Goal: Task Accomplishment & Management: Manage account settings

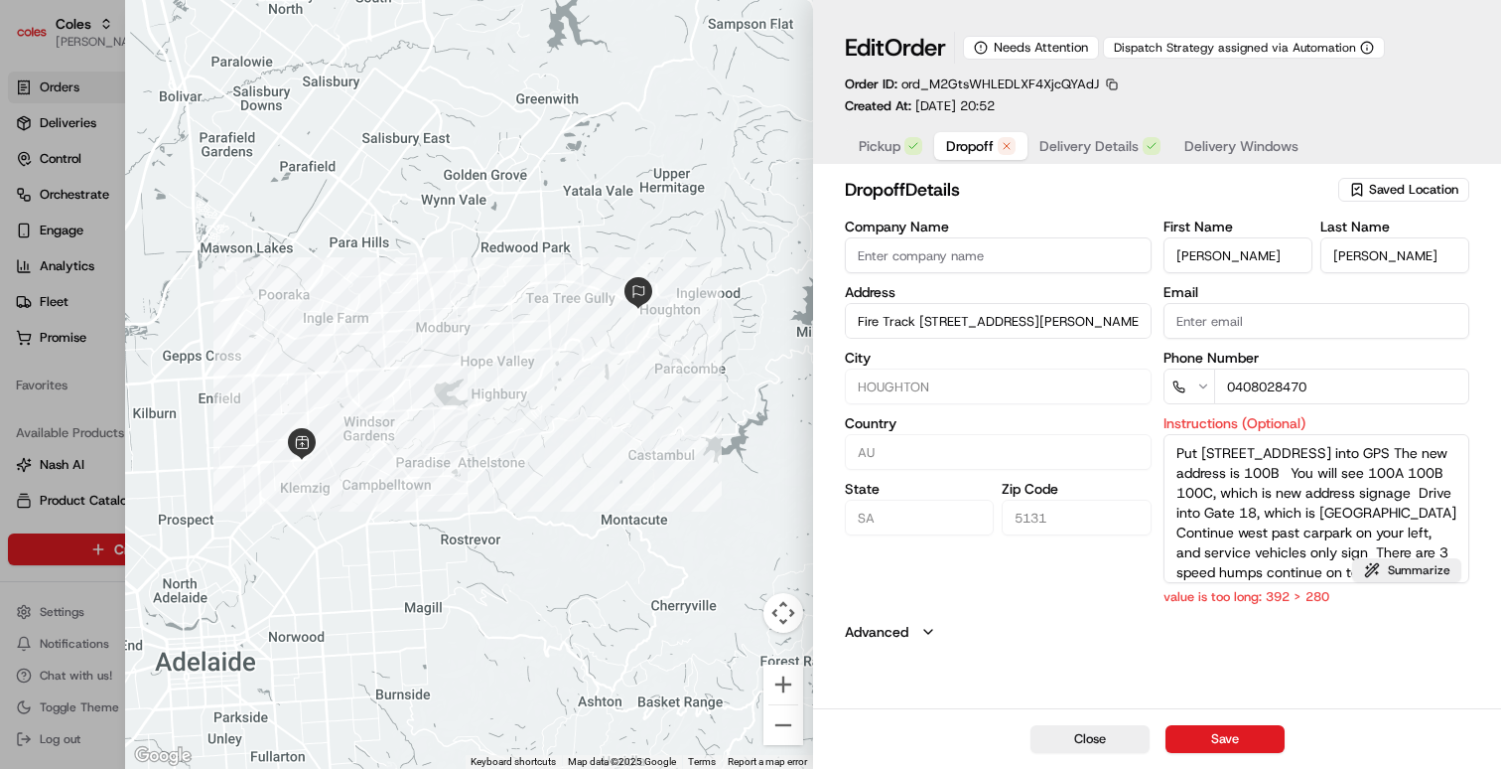
click at [975, 153] on span "Dropoff" at bounding box center [970, 146] width 48 height 20
click at [1380, 567] on button "Summarize" at bounding box center [1406, 570] width 109 height 24
type textarea "GPS: [STREET_ADDRESS][PERSON_NAME] (past 100A/C). Gate 18 ([GEOGRAPHIC_DATA]), …"
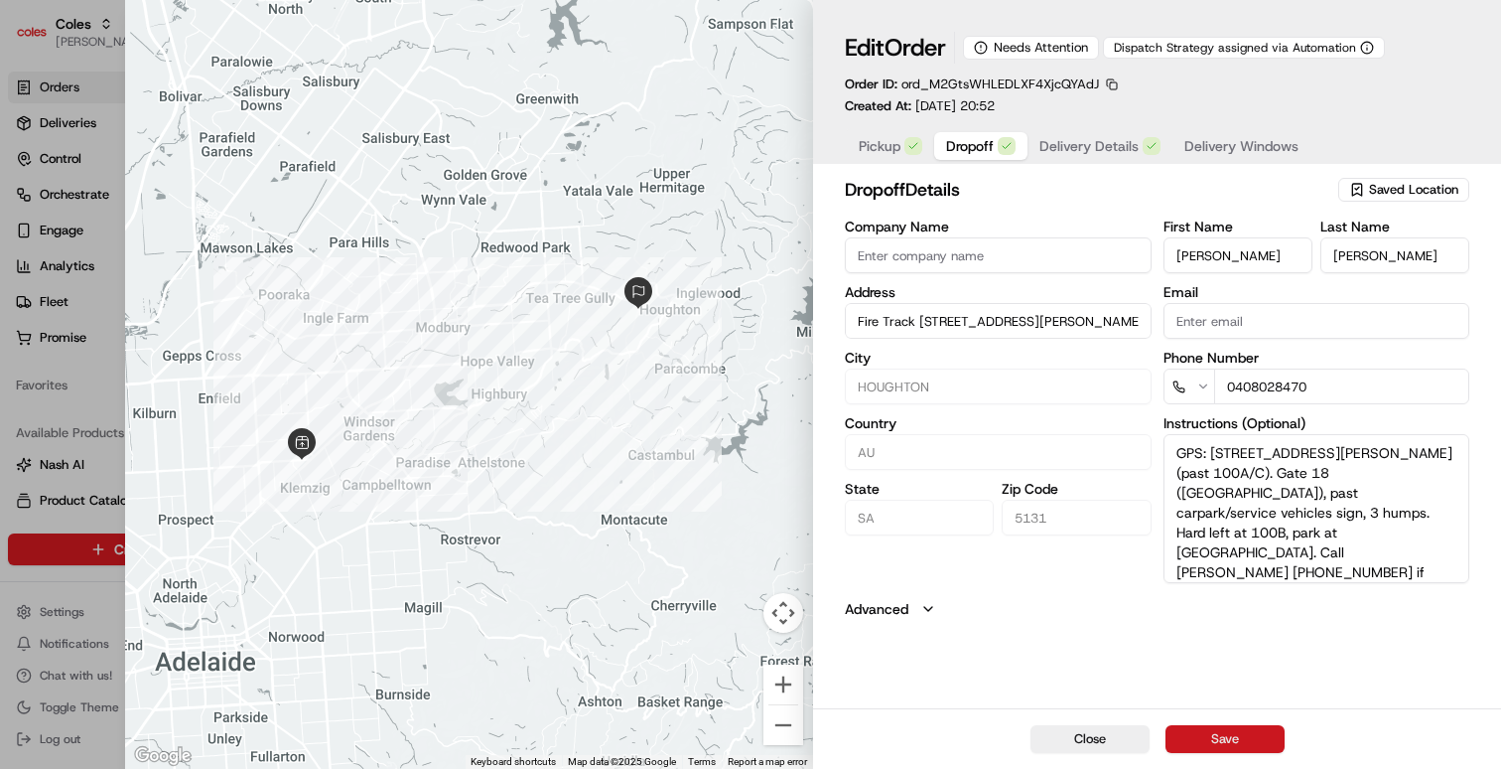
click at [1231, 739] on button "Save" at bounding box center [1225, 739] width 119 height 28
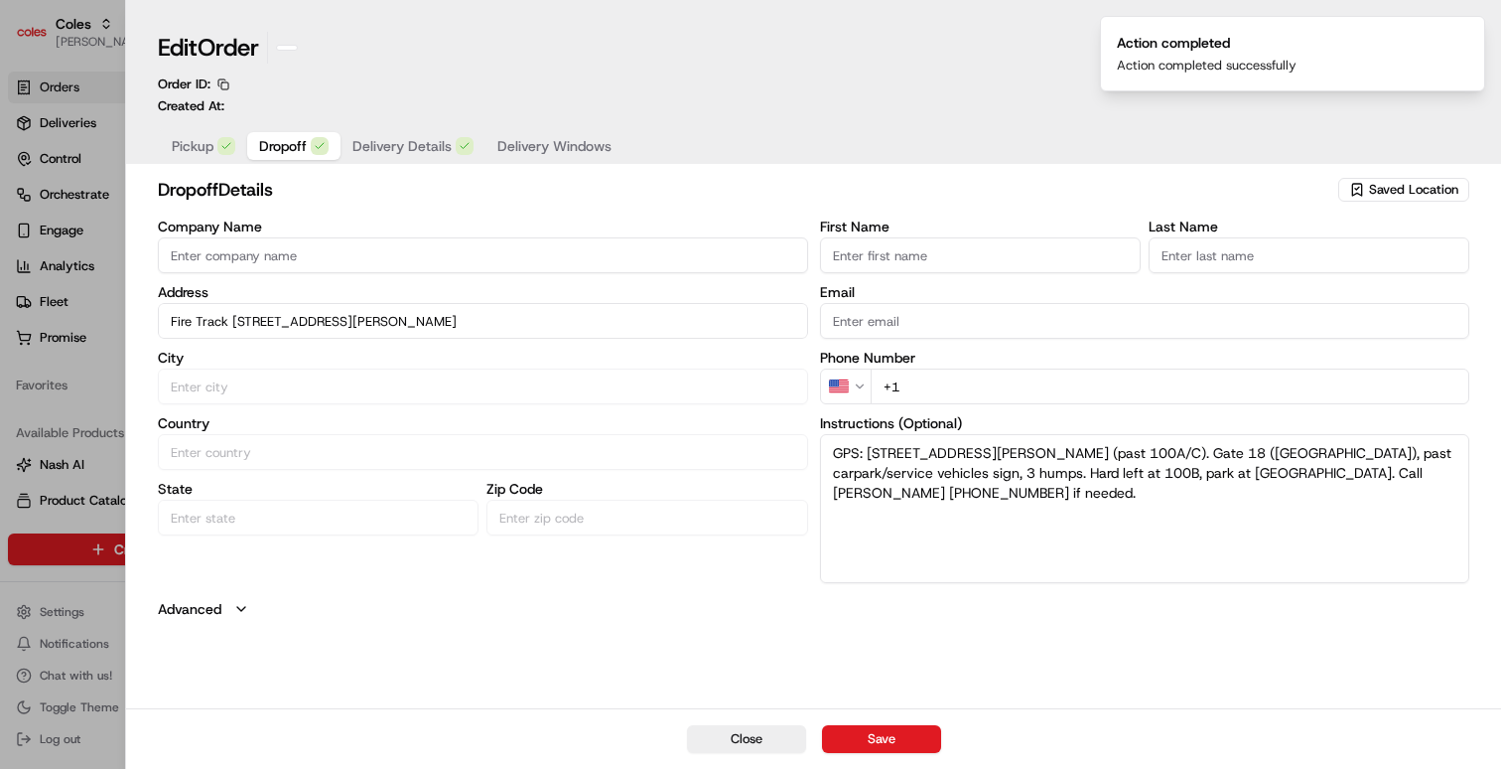
type input "+1"
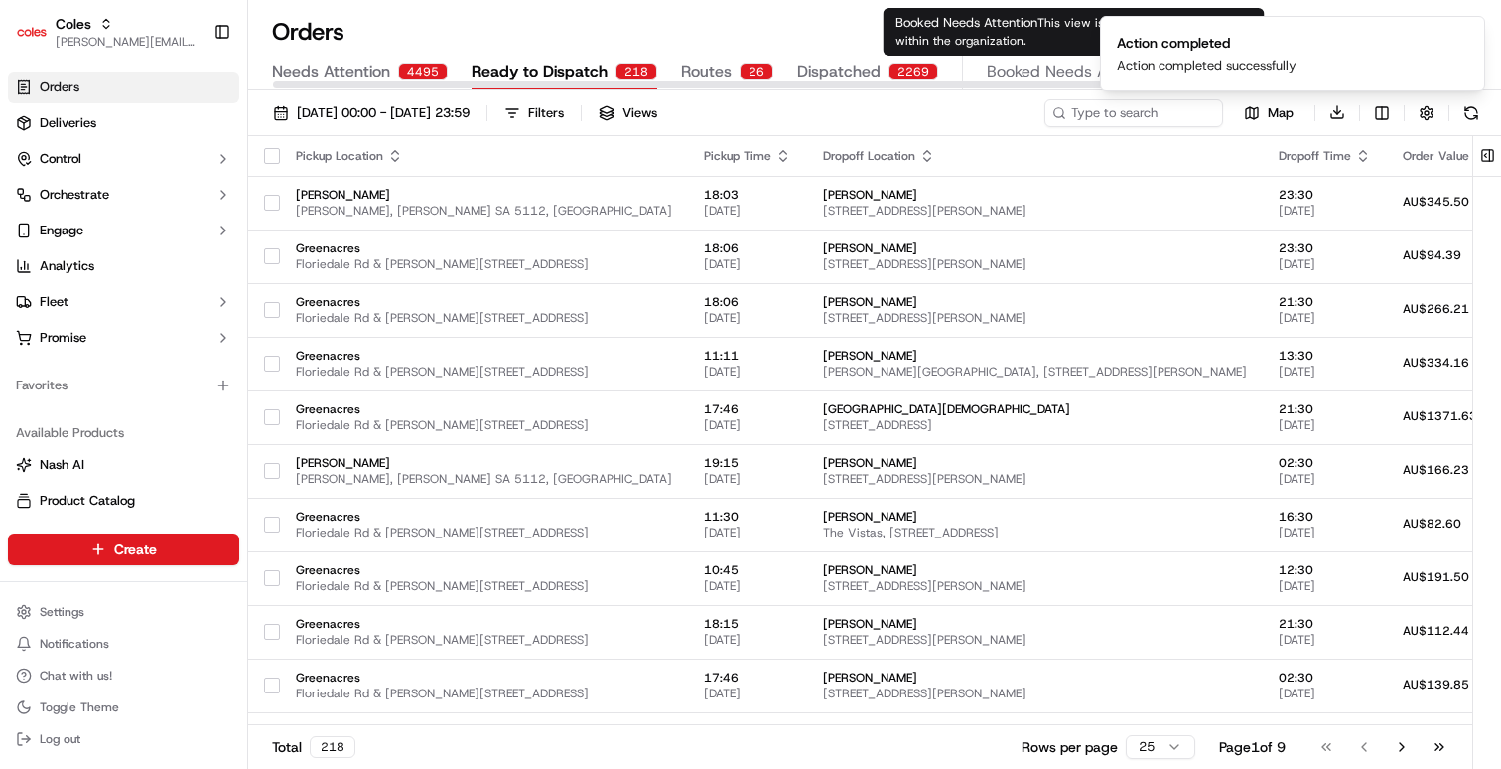
click at [1038, 72] on span "Booked Needs Attention" at bounding box center [1075, 72] width 177 height 24
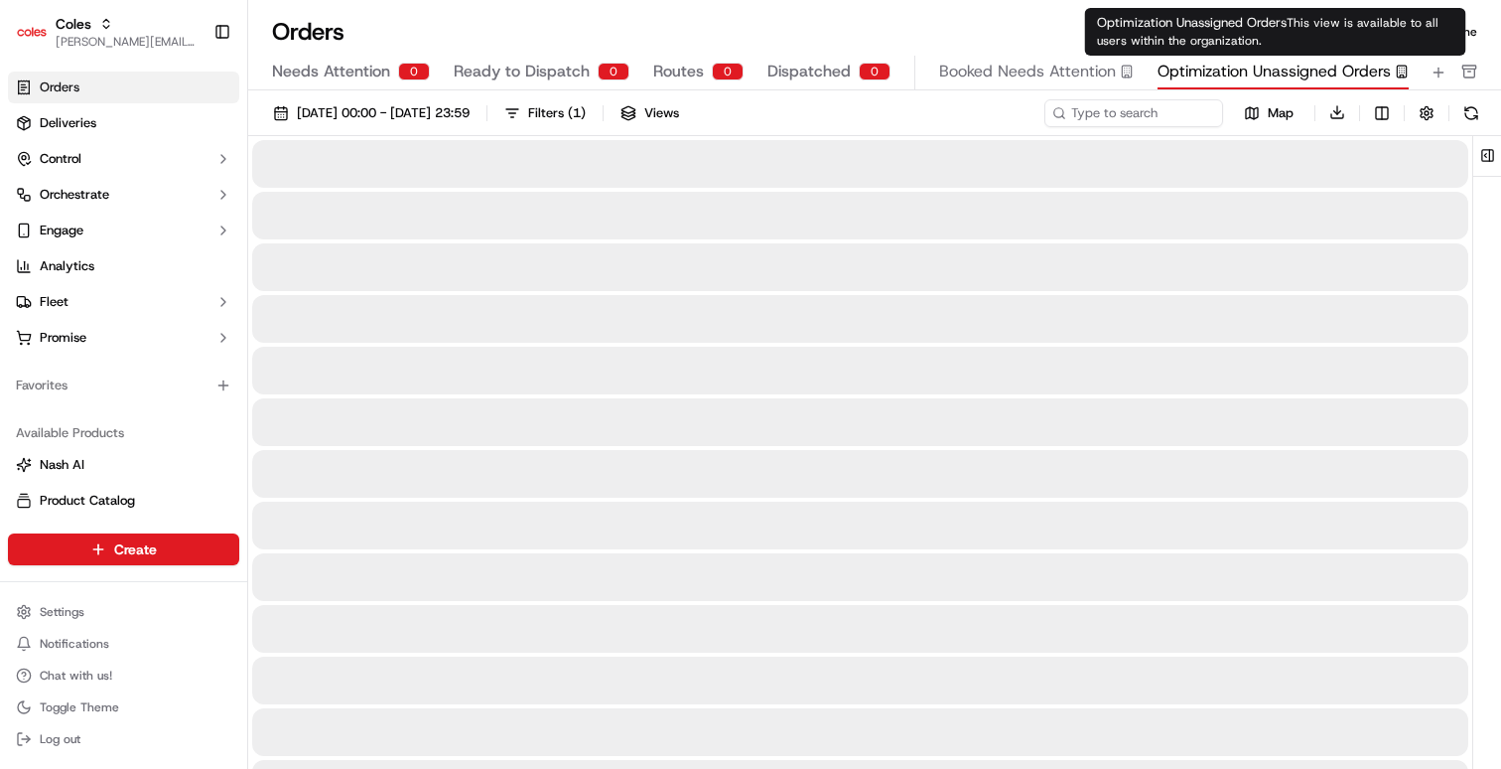
click at [1209, 77] on span "Optimization Unassigned Orders" at bounding box center [1274, 72] width 233 height 24
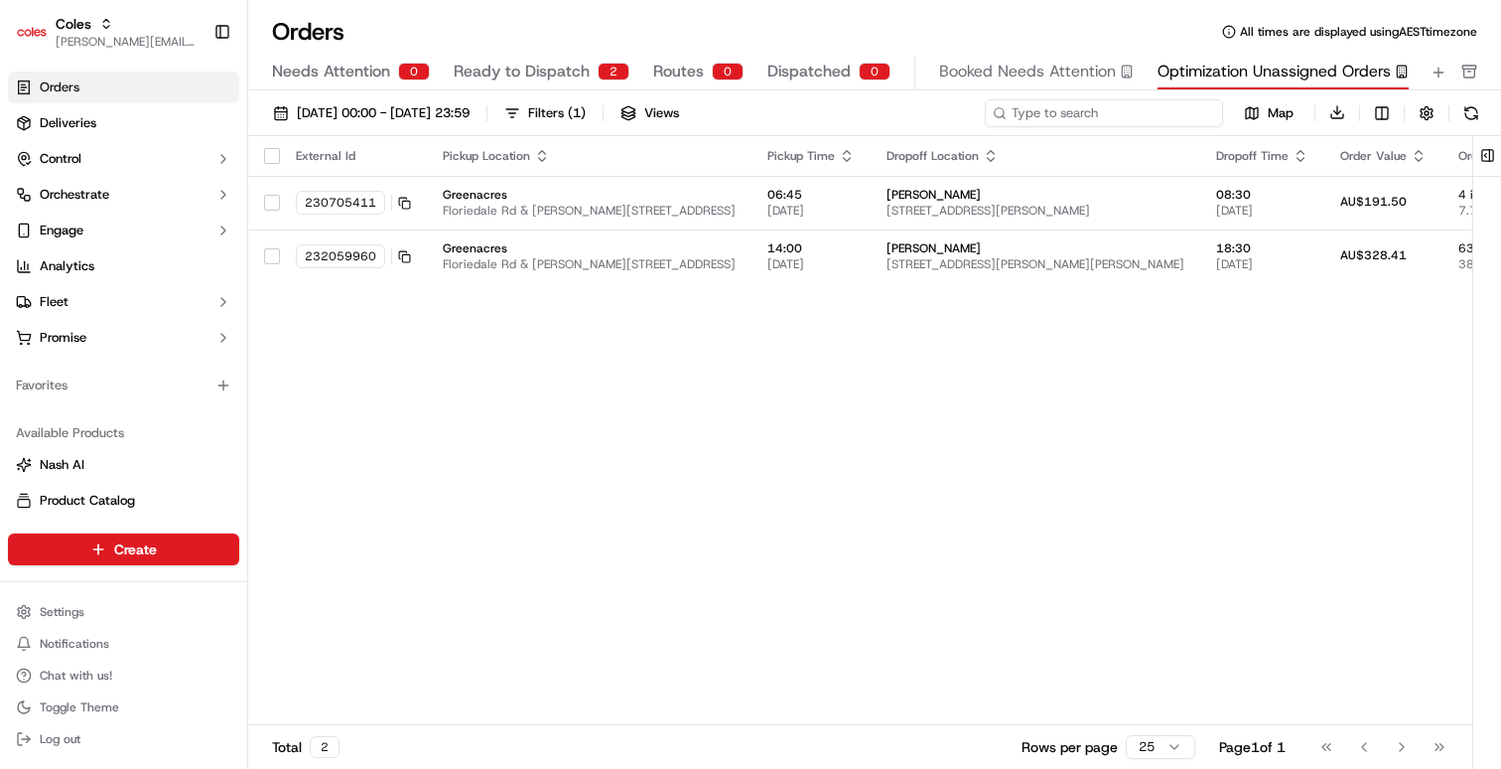
click at [1177, 110] on input at bounding box center [1104, 113] width 238 height 28
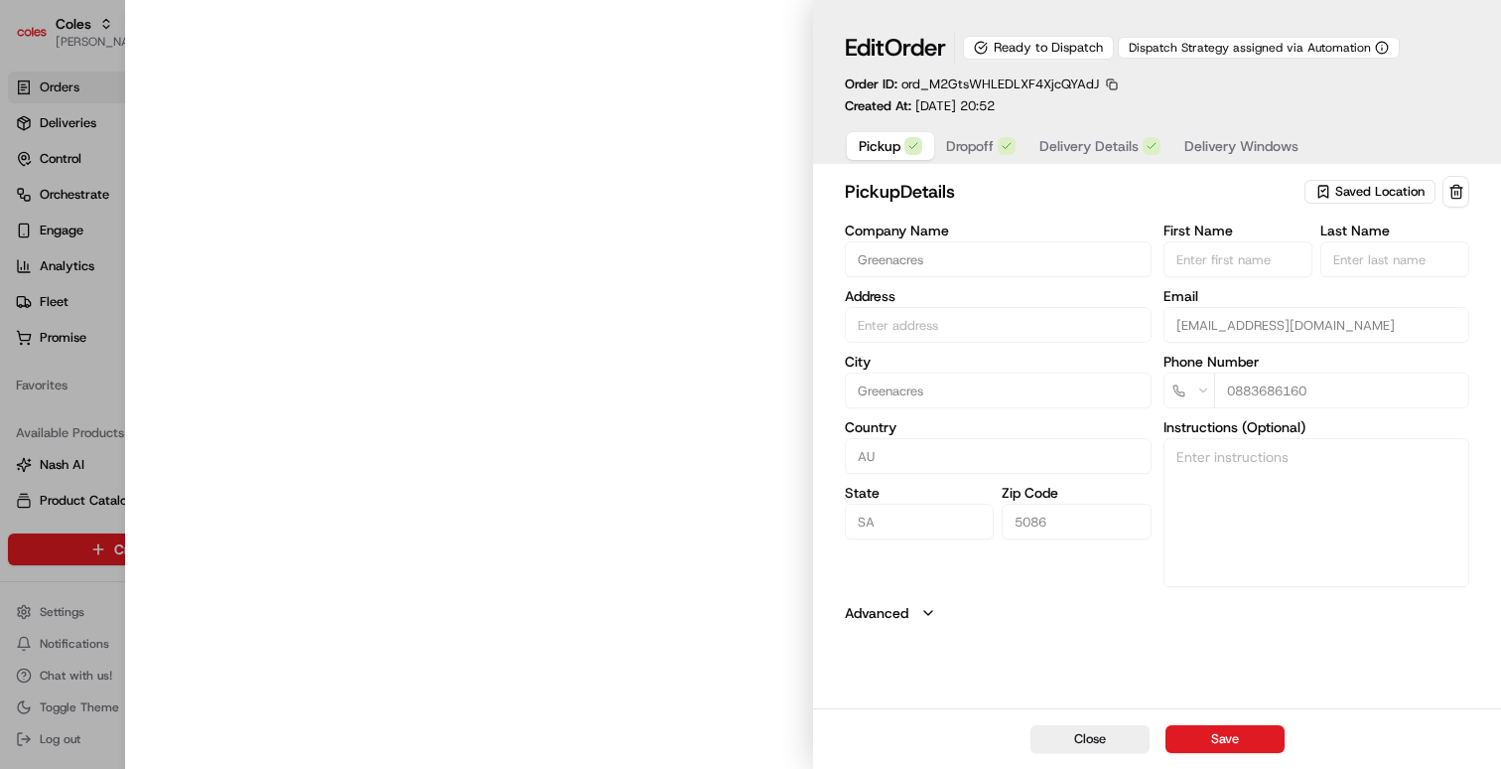
type input "Cnr Muller Rd amd Floridale Rd Greenacres SA 5086 AU"
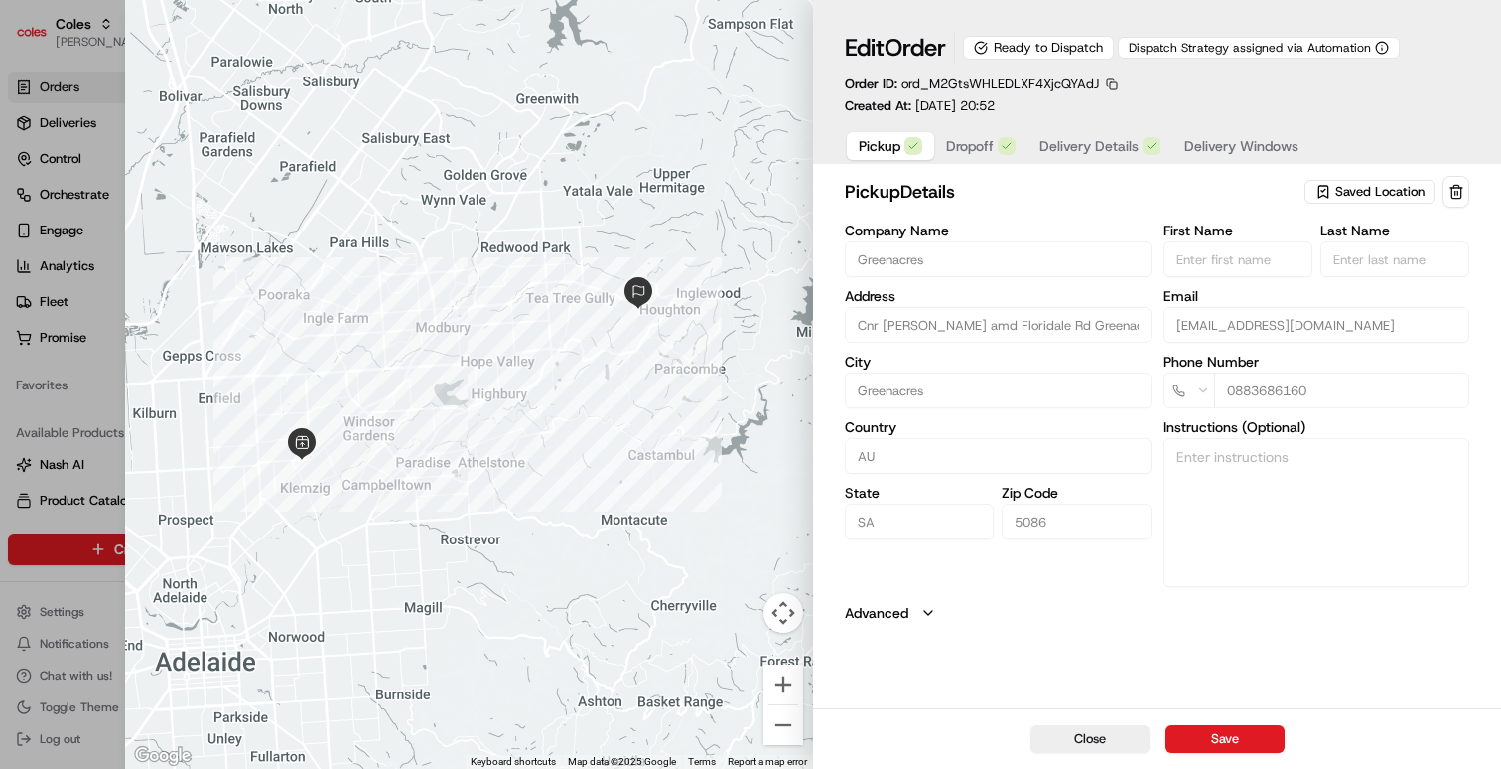
click at [1114, 82] on button "button" at bounding box center [1112, 84] width 18 height 18
click at [1074, 108] on button "Copy ID" at bounding box center [1113, 114] width 181 height 24
click at [1134, 83] on div "Edit Order Ready to Dispatch Dispatch Strategy assigned via Automation Order ID…" at bounding box center [1157, 73] width 625 height 83
click at [1119, 82] on button "button" at bounding box center [1112, 84] width 18 height 18
click at [1099, 116] on button "Copy ID" at bounding box center [1113, 114] width 181 height 24
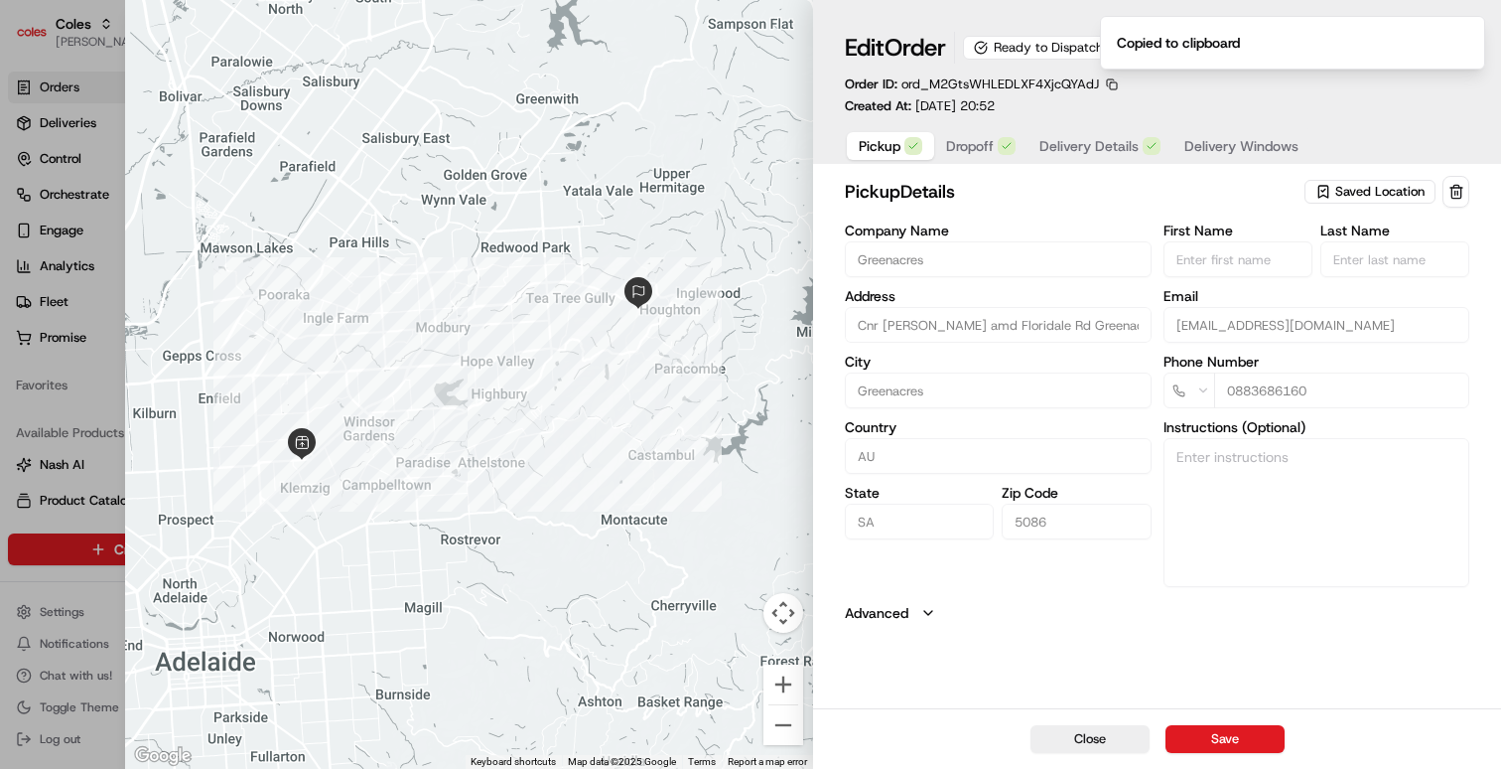
click at [103, 400] on div at bounding box center [750, 384] width 1501 height 769
type input "+1"
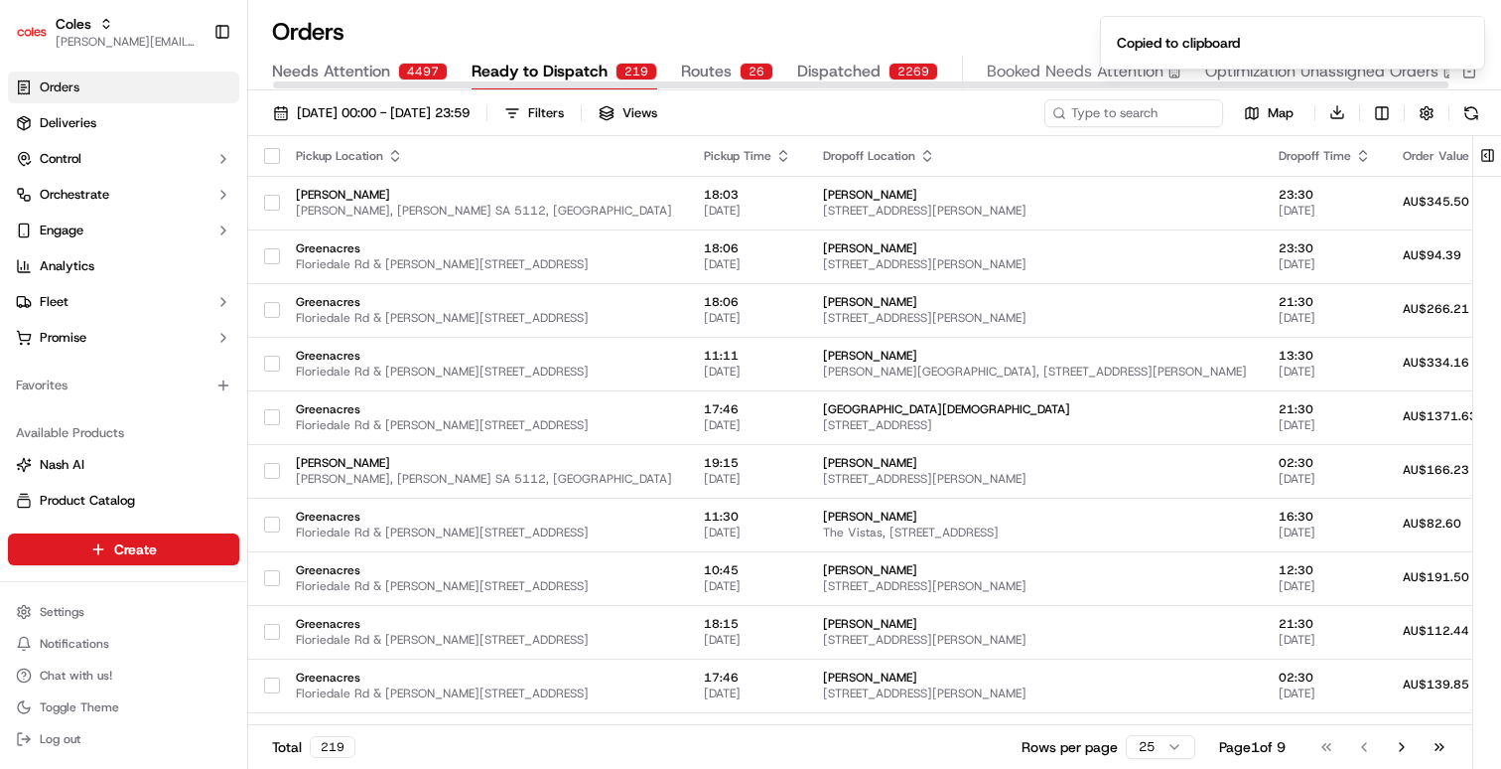
click at [1043, 37] on div "Orders All times are displayed using HAST timezone" at bounding box center [874, 32] width 1253 height 32
click at [1138, 107] on input at bounding box center [1104, 113] width 238 height 28
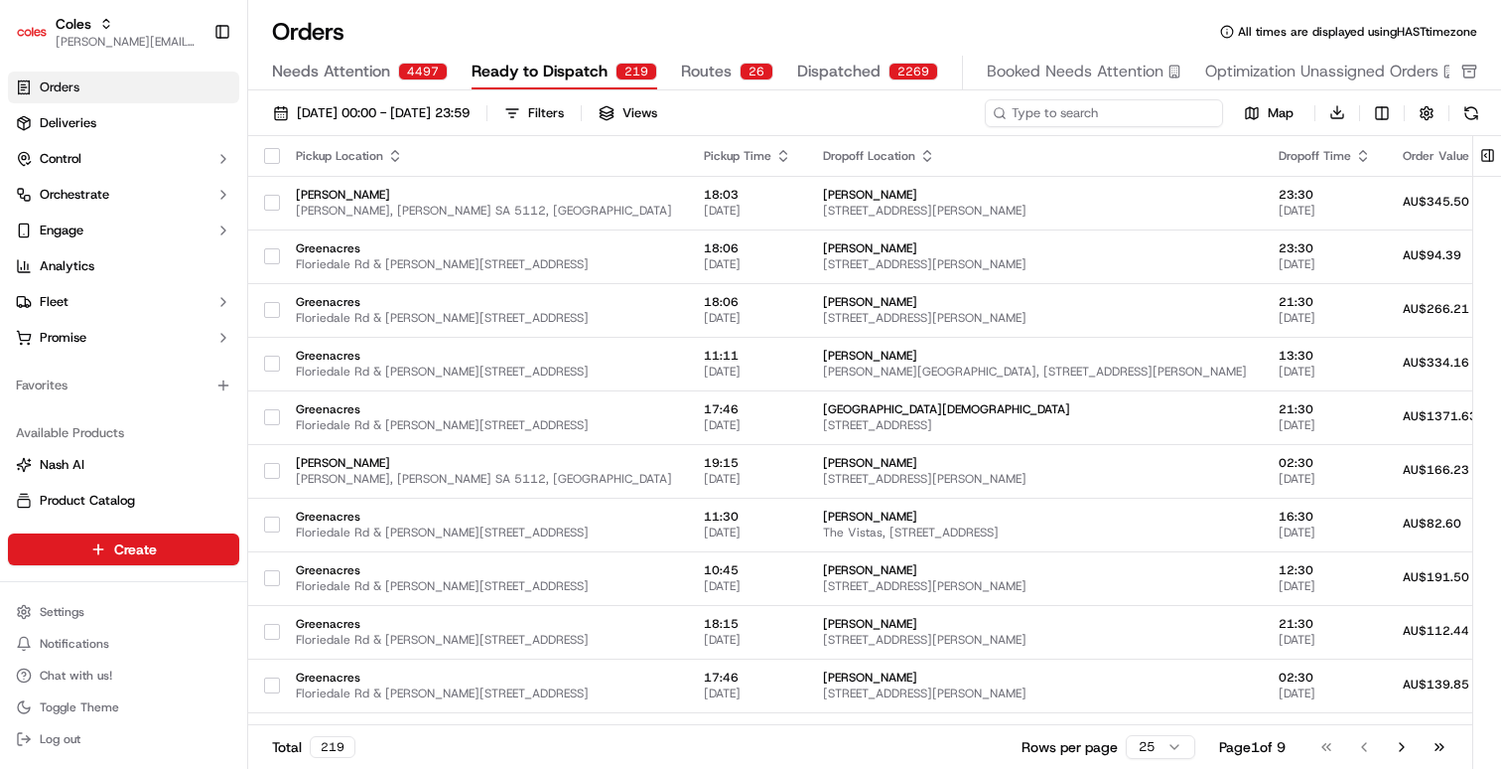
paste input "ord_M2GtsWHLEDLXF4XjcQYAdJ"
type input "ord_M2GtsWHLEDLXF4XjcQYAdJ"
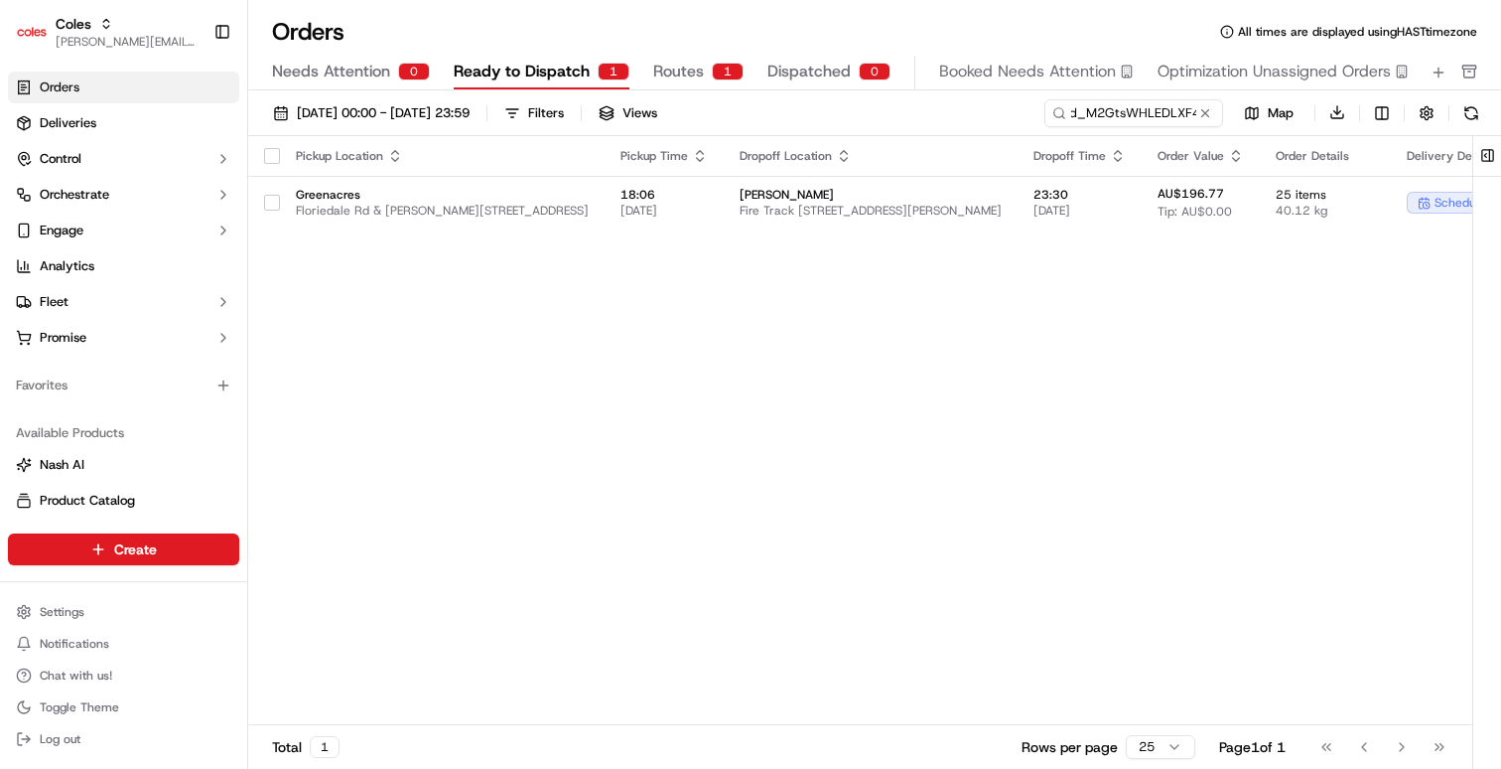
click at [811, 72] on span "Dispatched" at bounding box center [809, 72] width 83 height 24
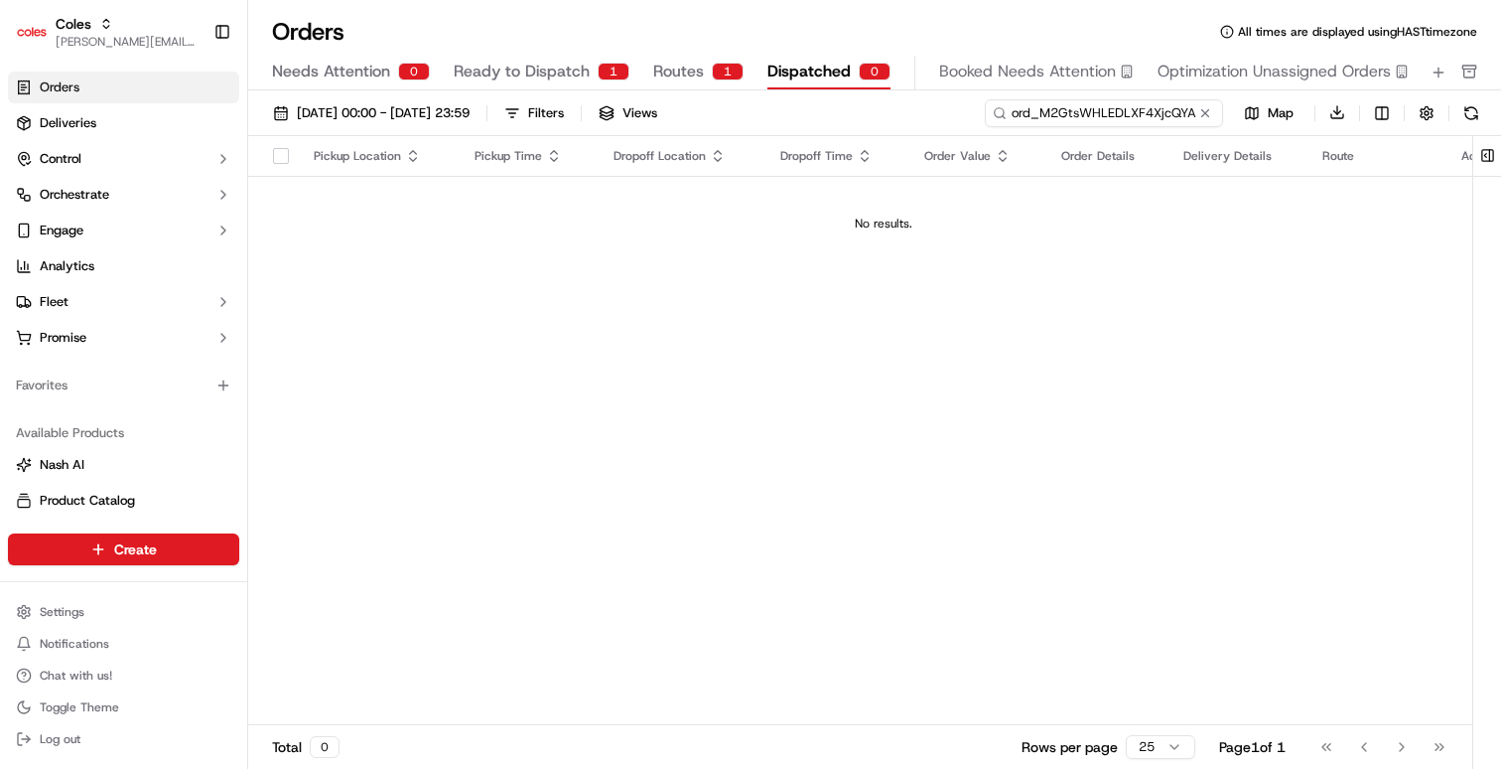
click at [1155, 111] on input "ord_M2GtsWHLEDLXF4XjcQYAdJ" at bounding box center [1104, 113] width 238 height 28
click at [1150, 111] on input "ord_M2GtsWHLEDLXF4XjcQYAdJ" at bounding box center [1104, 113] width 238 height 28
click at [1206, 103] on button at bounding box center [1205, 113] width 20 height 20
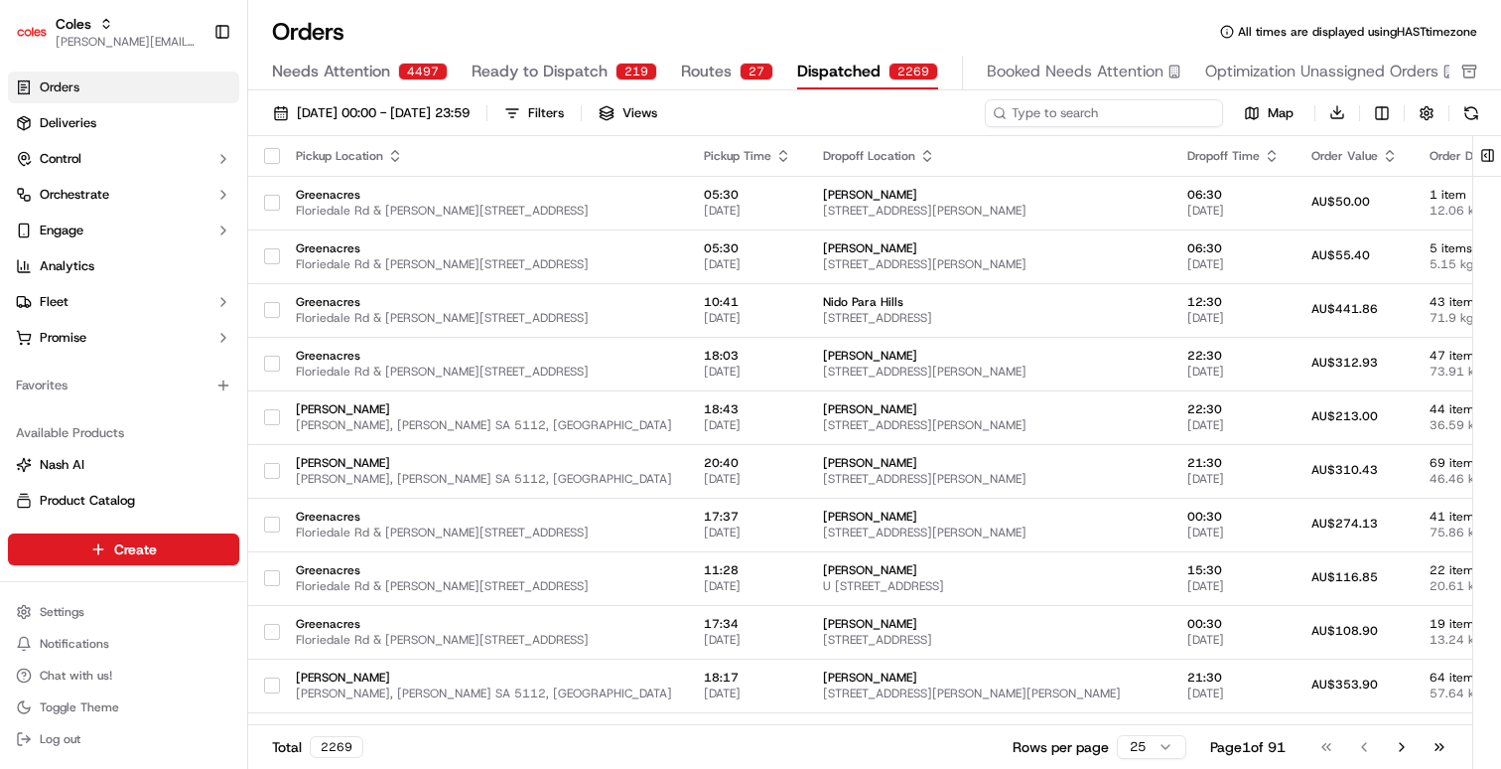
click at [1144, 110] on input at bounding box center [1104, 113] width 238 height 28
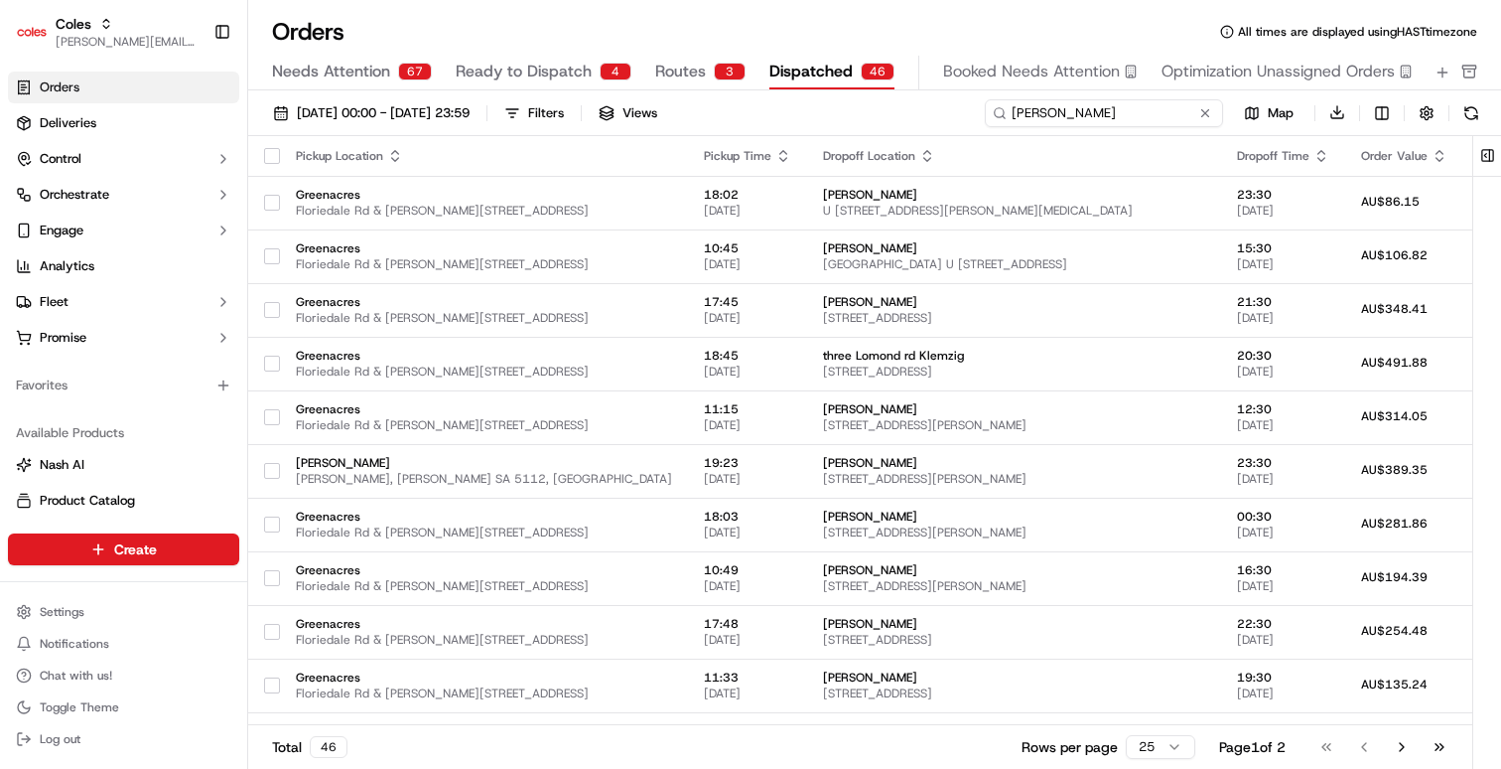
type input "rob vass"
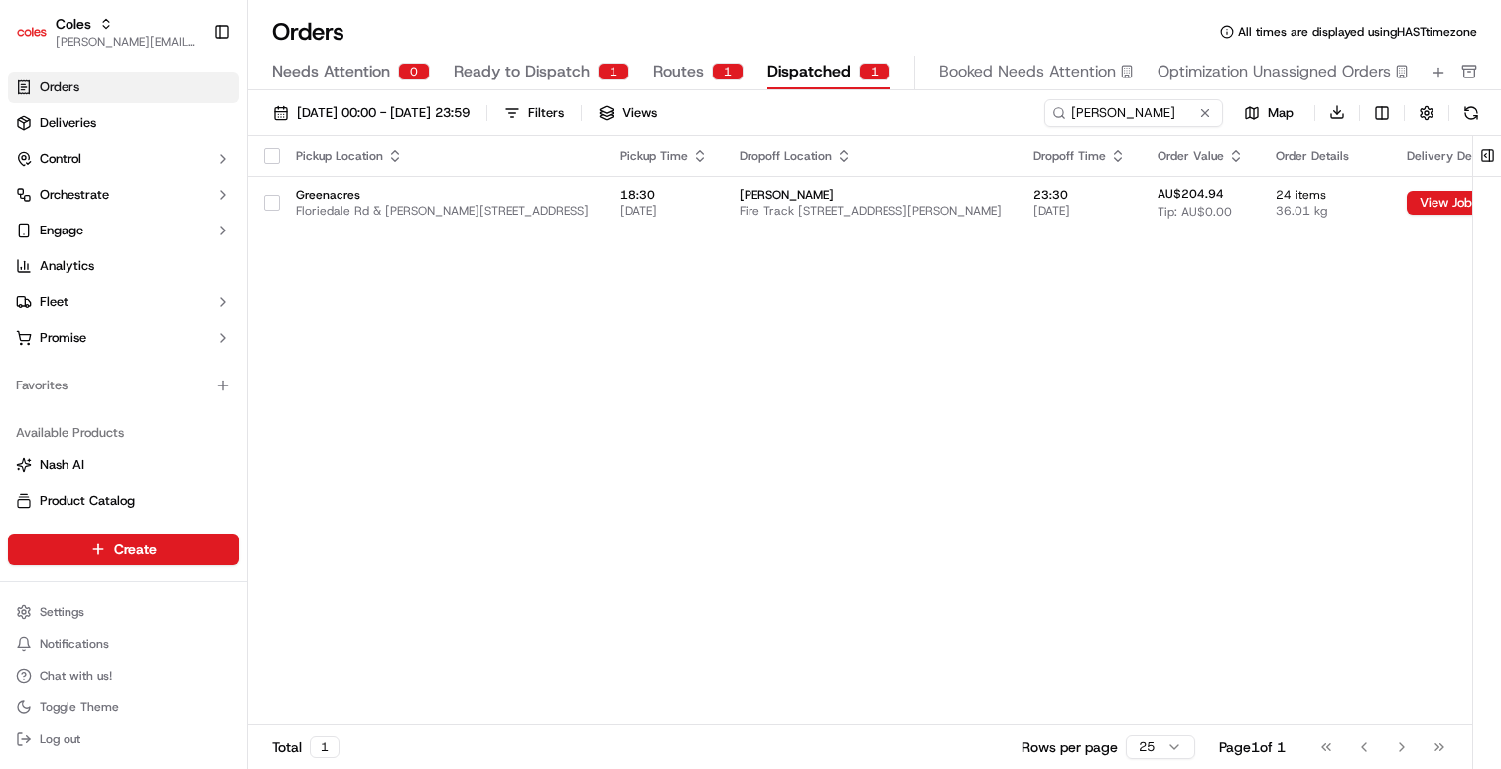
click at [864, 300] on div "Pickup Location Pickup Time Dropoff Location Dropoff Time Order Value Order Det…" at bounding box center [995, 431] width 1494 height 590
click at [960, 209] on span "Fire Track [STREET_ADDRESS][PERSON_NAME]" at bounding box center [871, 211] width 262 height 16
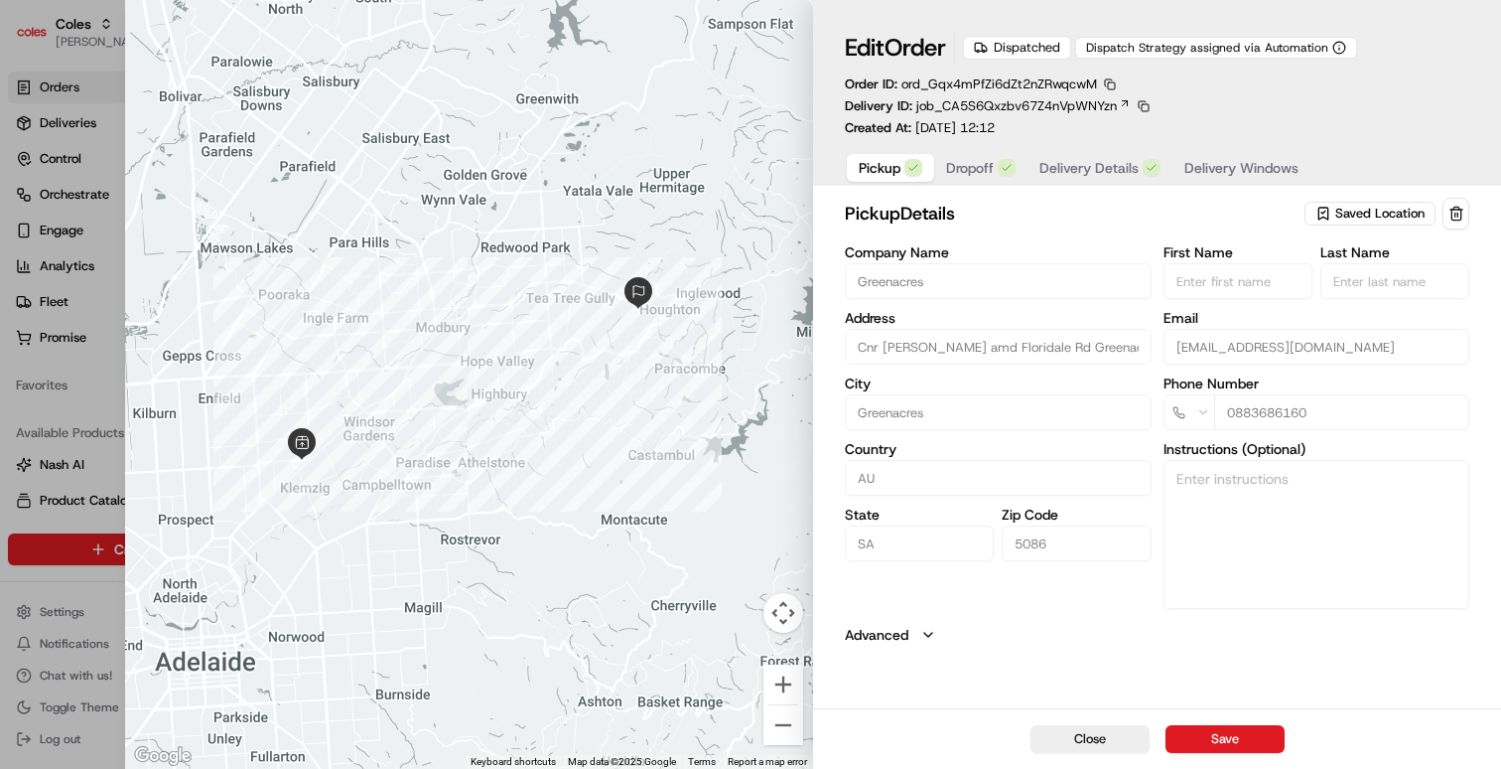
type input "+1"
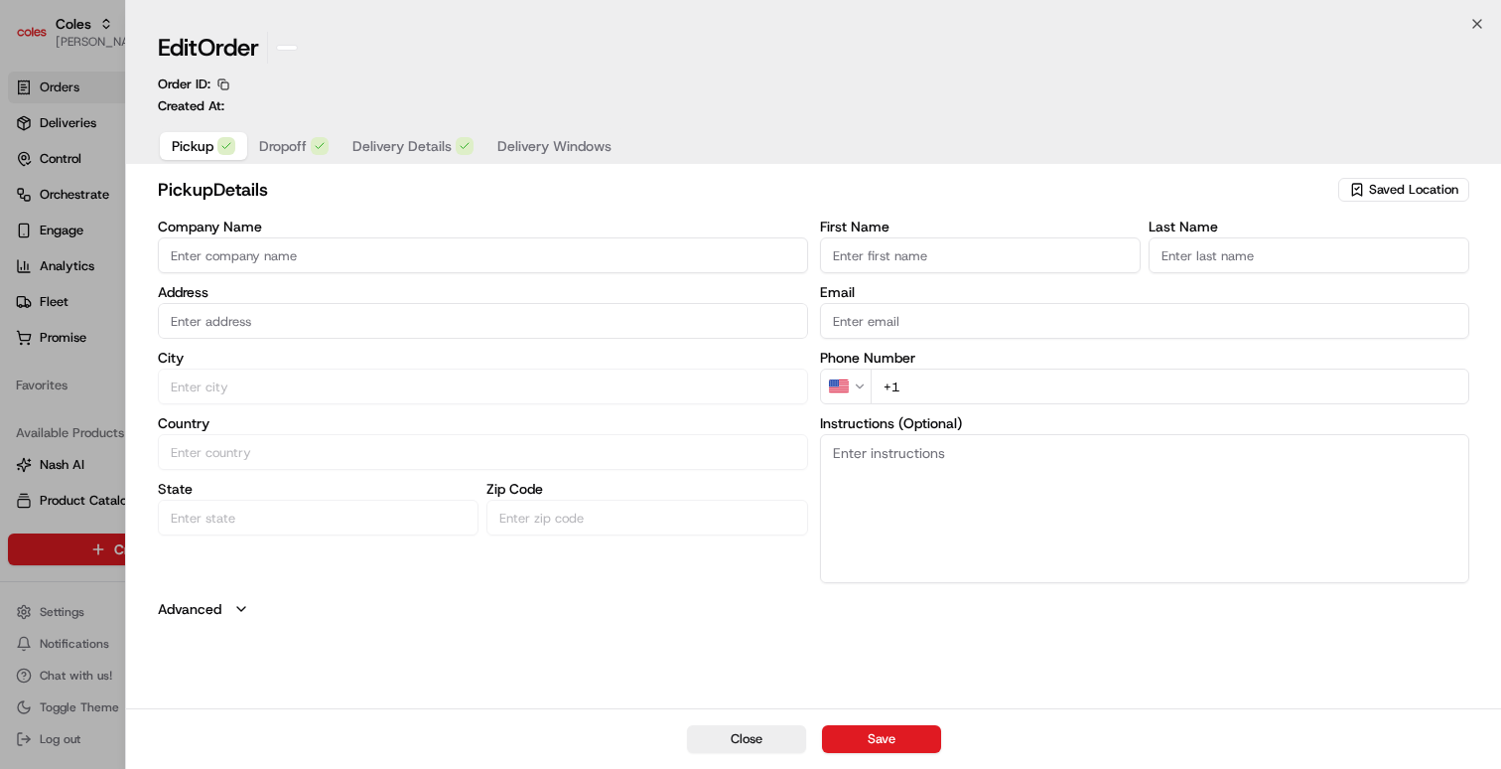
click at [74, 416] on div at bounding box center [750, 384] width 1501 height 769
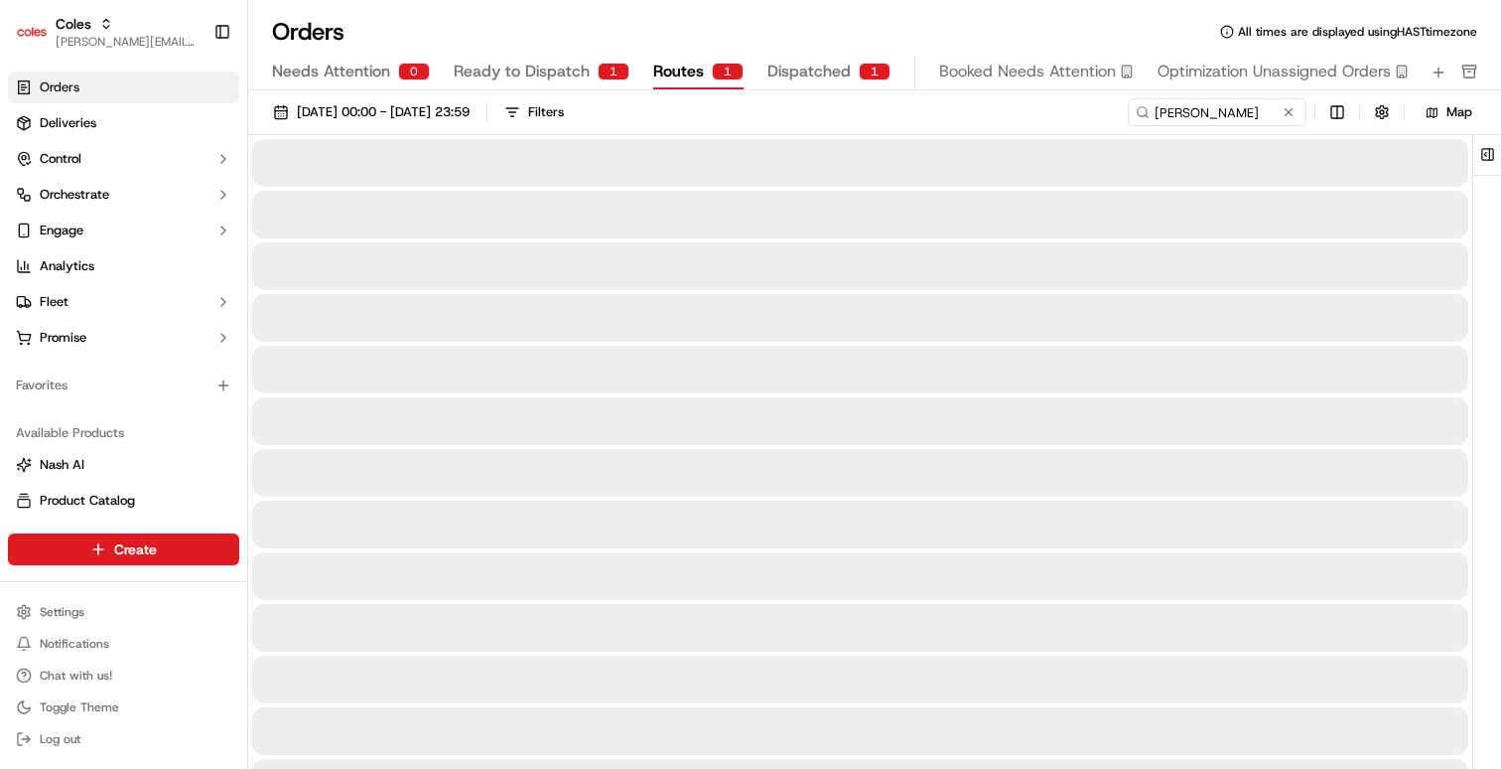
click at [677, 81] on span "Routes" at bounding box center [678, 72] width 51 height 24
click at [551, 79] on span "Ready to Dispatch" at bounding box center [522, 72] width 136 height 24
click at [865, 83] on button "Dispatched 1" at bounding box center [829, 73] width 123 height 34
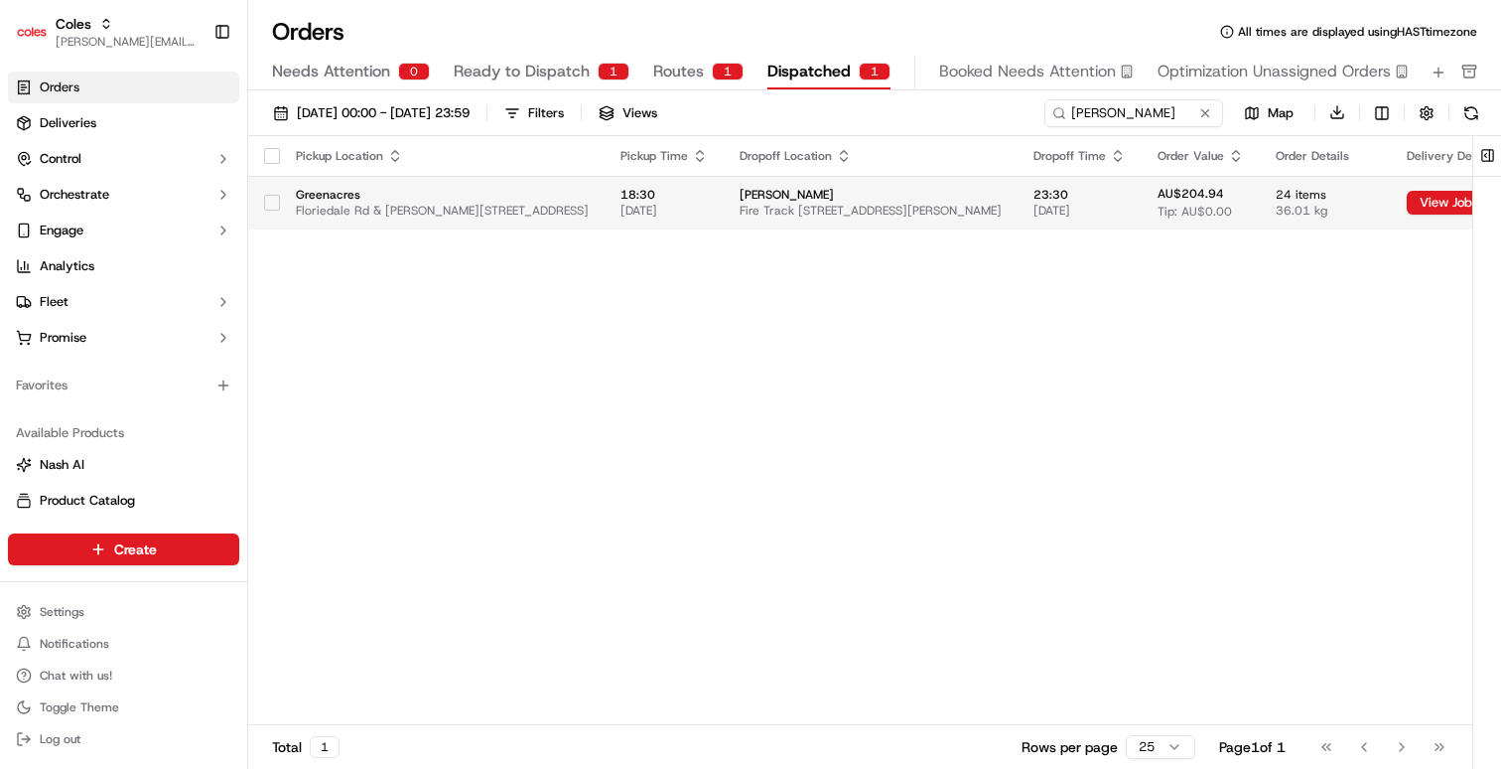
click at [872, 203] on span "Fire Track [STREET_ADDRESS][PERSON_NAME]" at bounding box center [871, 211] width 262 height 16
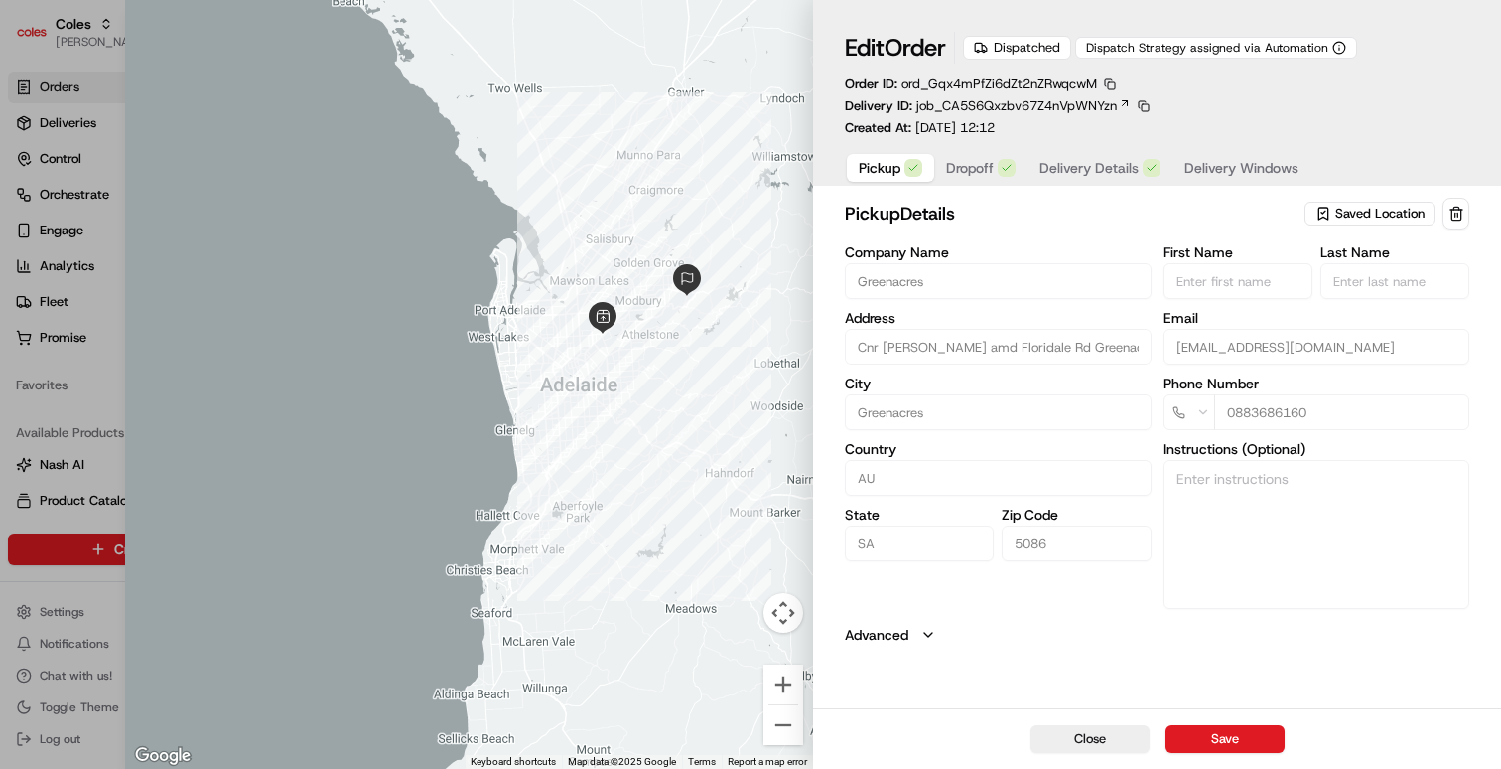
click at [86, 373] on div at bounding box center [750, 384] width 1501 height 769
type input "+1"
